Goal: Register for event/course

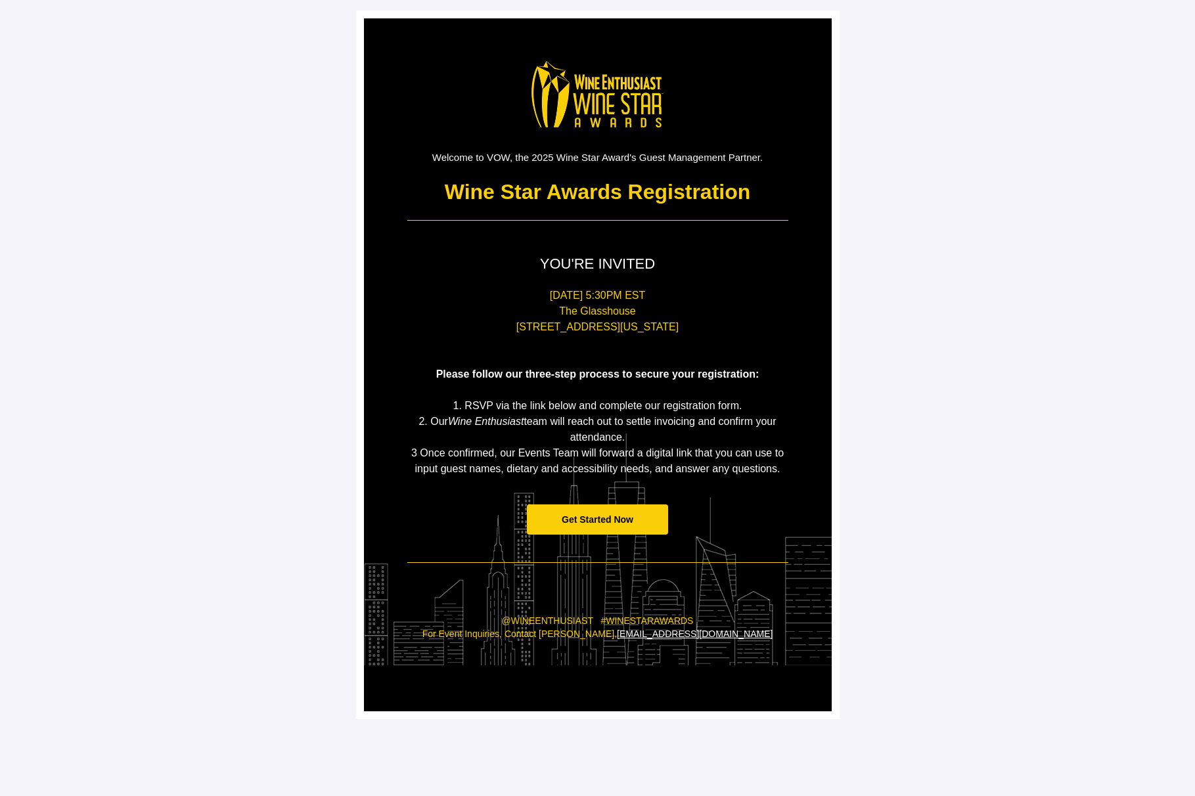
click at [628, 524] on span "Get Started Now" at bounding box center [598, 519] width 72 height 11
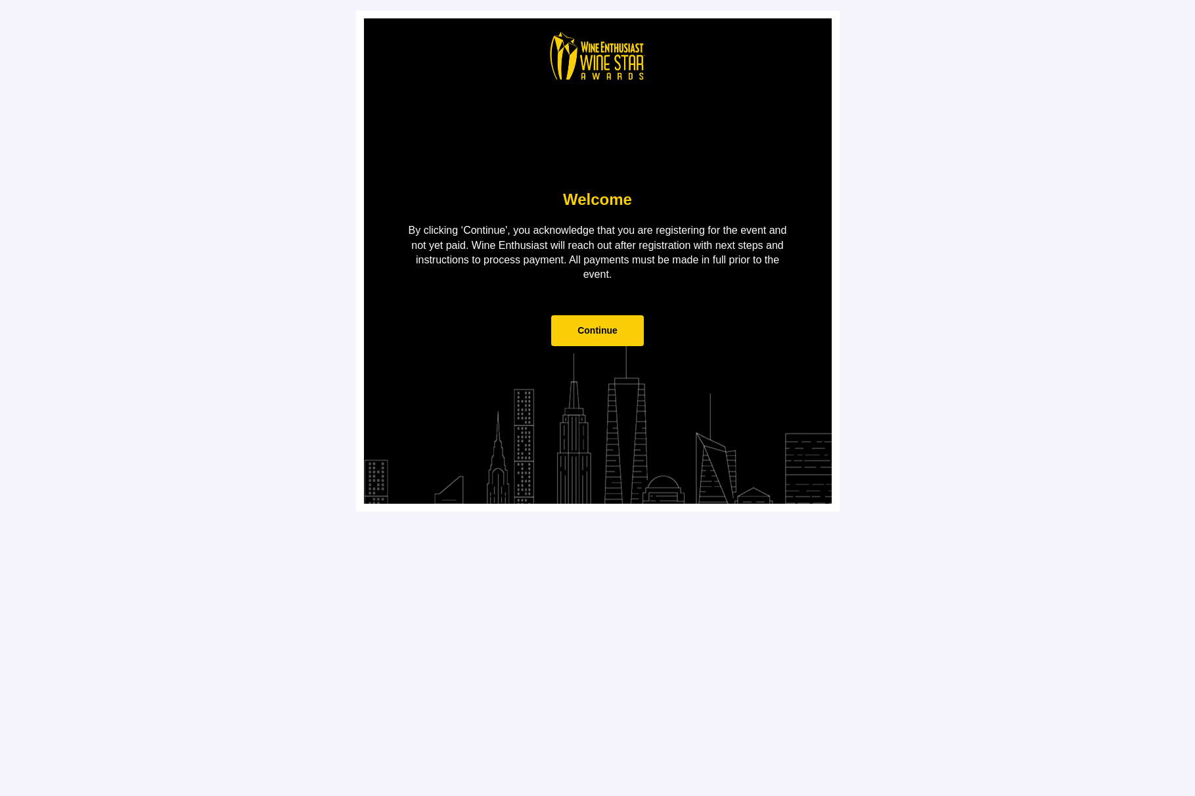
click at [626, 338] on span "Continue" at bounding box center [597, 330] width 93 height 31
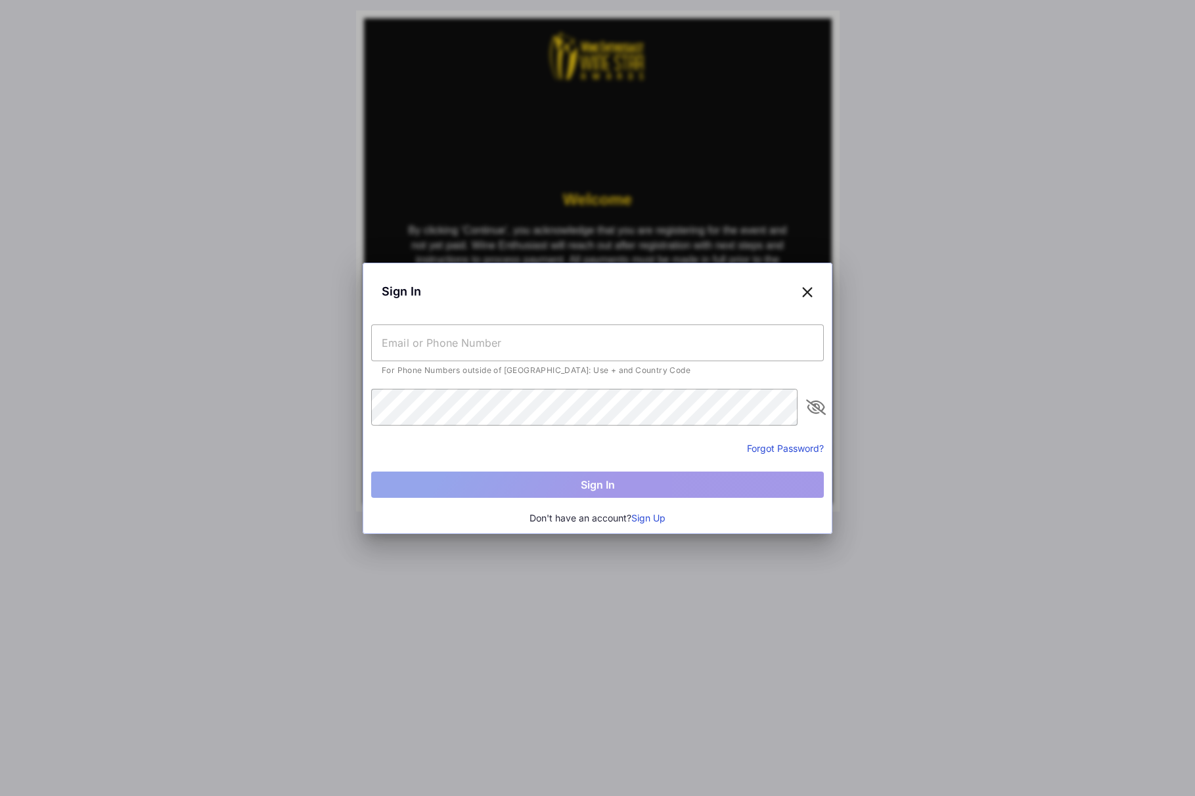
click at [815, 282] on div "Sign In" at bounding box center [597, 291] width 453 height 40
click at [813, 285] on div "Sign In" at bounding box center [597, 291] width 453 height 40
click at [805, 292] on icon at bounding box center [807, 291] width 12 height 19
